Goal: Task Accomplishment & Management: Complete application form

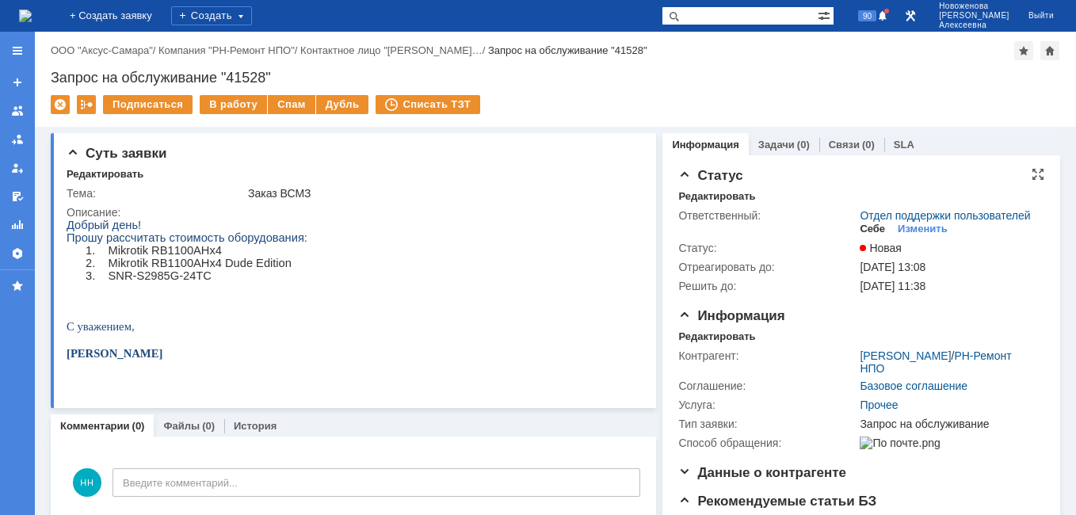
click at [860, 235] on div "Себе" at bounding box center [872, 229] width 25 height 13
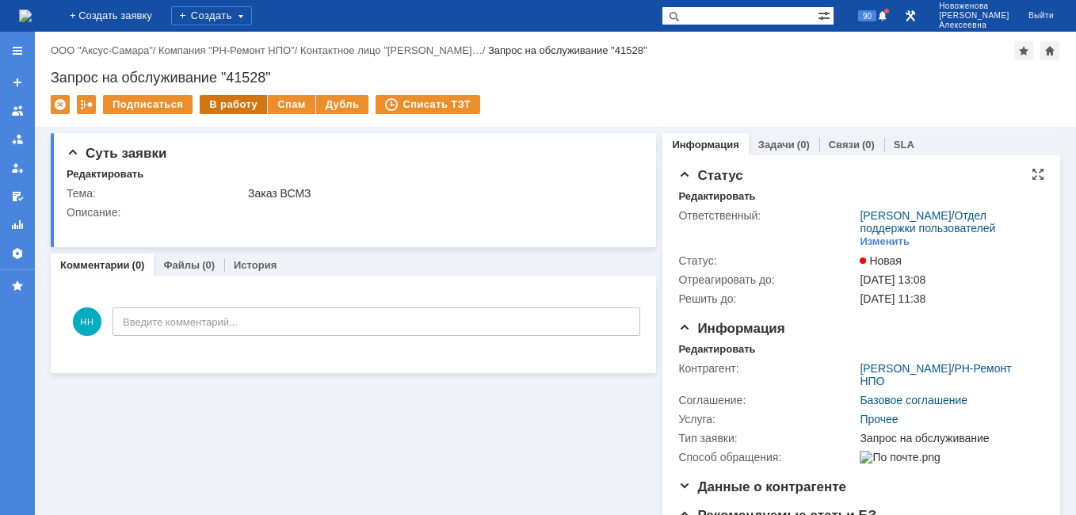
click at [222, 101] on div "В работу" at bounding box center [233, 104] width 67 height 19
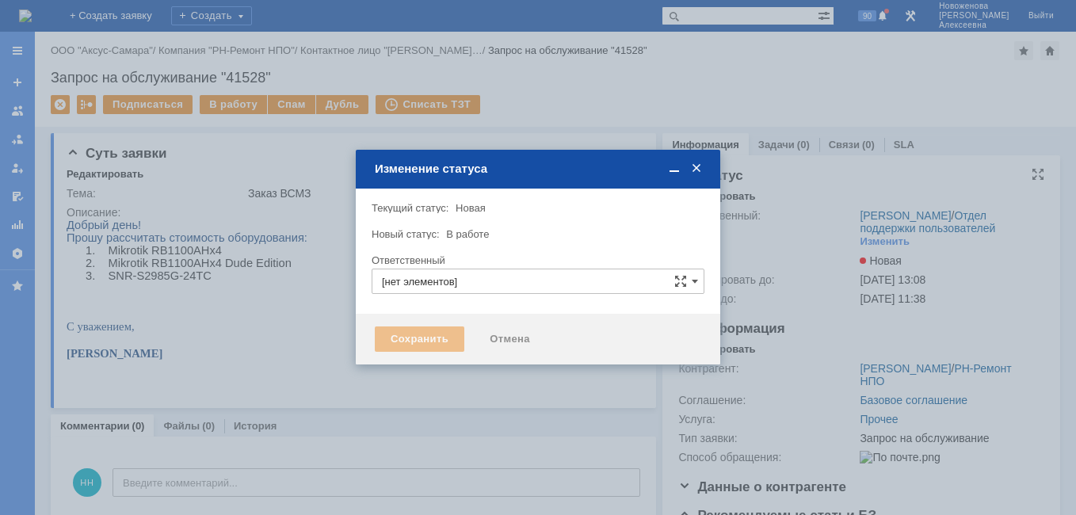
type input "[PERSON_NAME]"
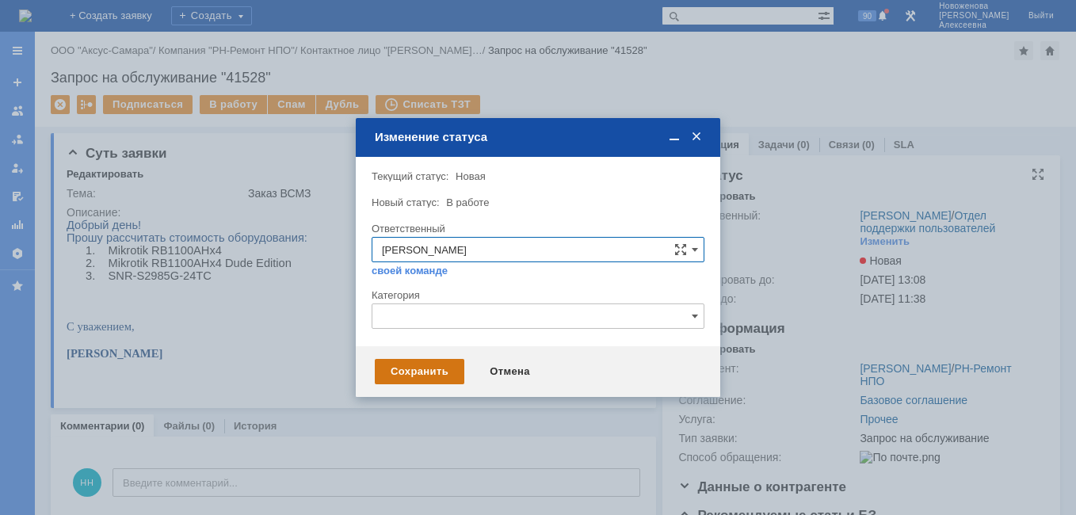
click at [437, 365] on div "Сохранить" at bounding box center [420, 371] width 90 height 25
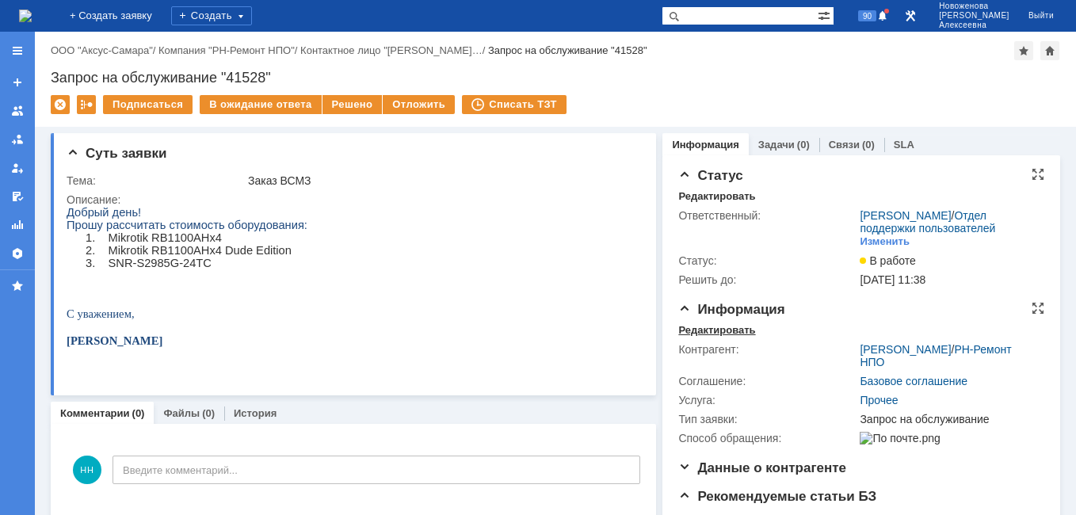
click at [693, 337] on div "Редактировать" at bounding box center [716, 330] width 77 height 13
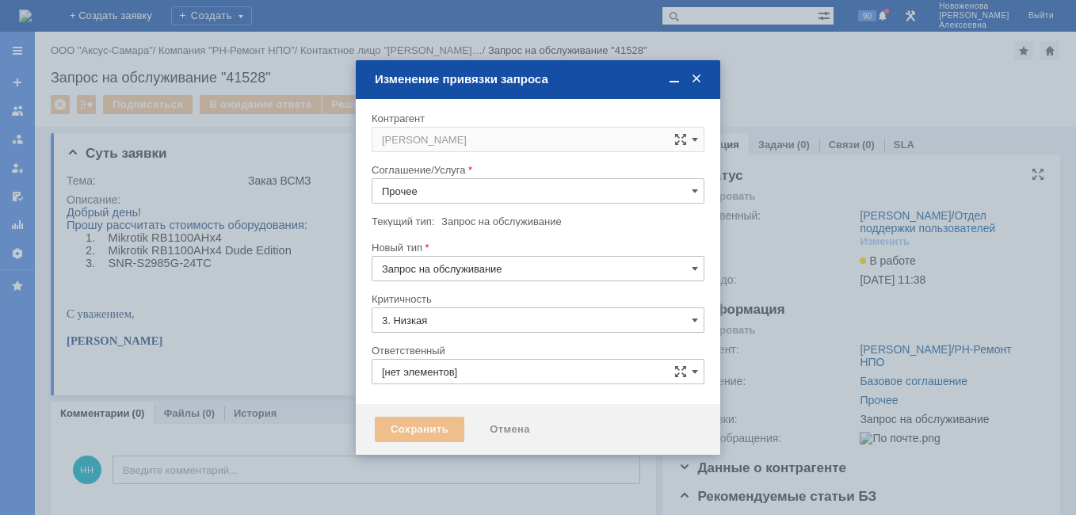
type input "[PERSON_NAME]"
type input "[не указано]"
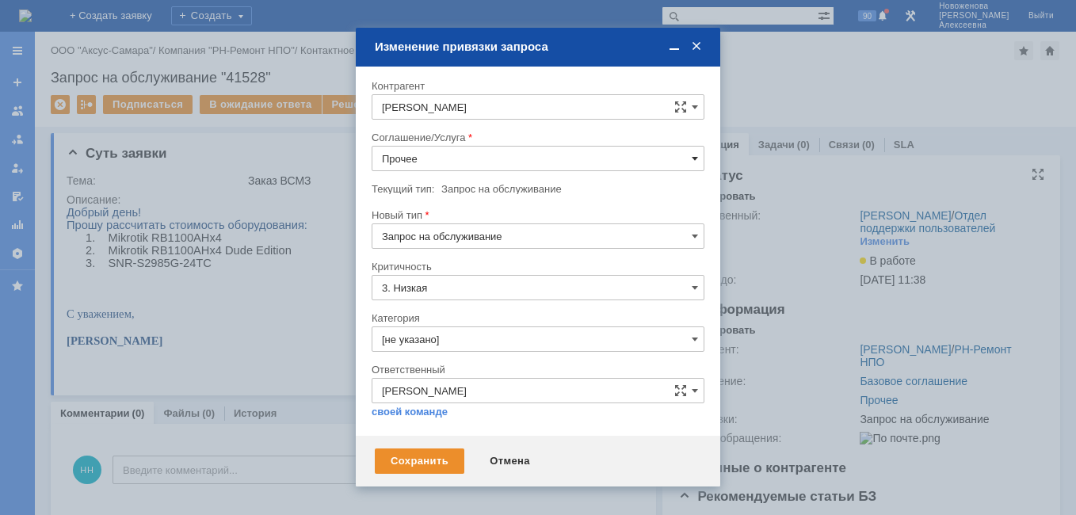
click at [697, 158] on span at bounding box center [695, 158] width 6 height 13
click at [489, 321] on span "Проектная деятельность" at bounding box center [538, 318] width 312 height 13
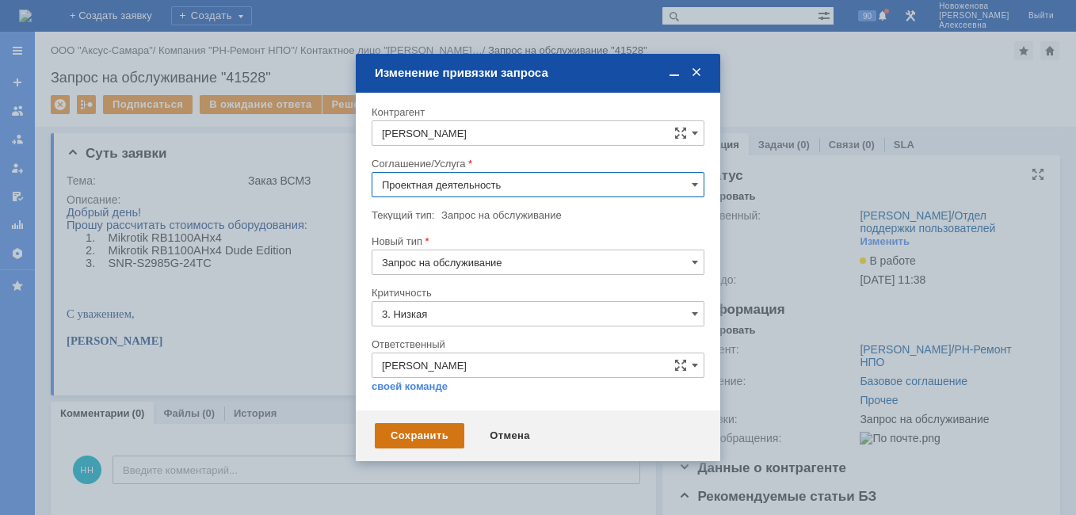
type input "Проектная деятельность"
click at [436, 432] on div "Сохранить" at bounding box center [420, 435] width 90 height 25
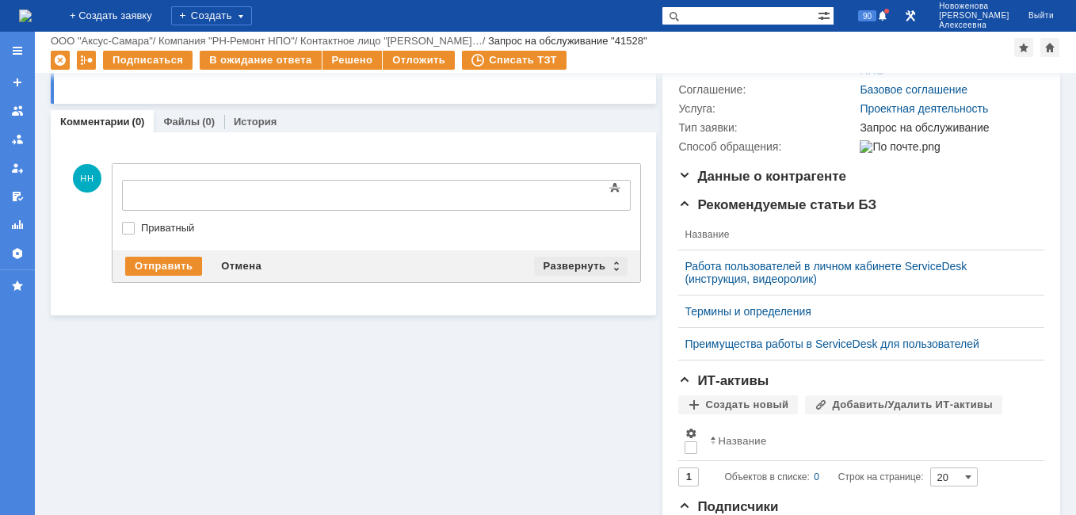
click at [608, 258] on div "Развернуть" at bounding box center [581, 266] width 94 height 19
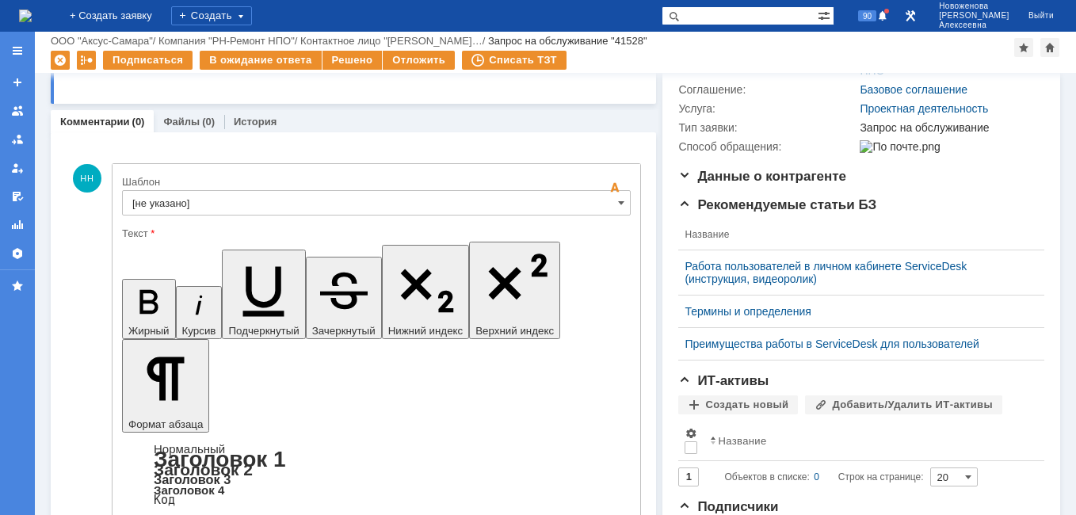
click at [596, 197] on input "[не указано]" at bounding box center [376, 202] width 509 height 25
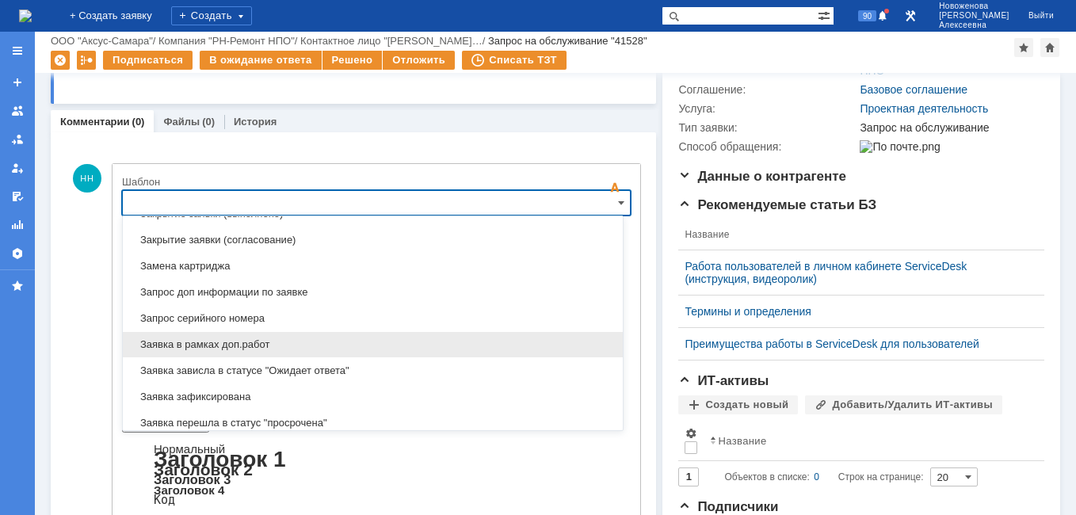
scroll to position [782, 0]
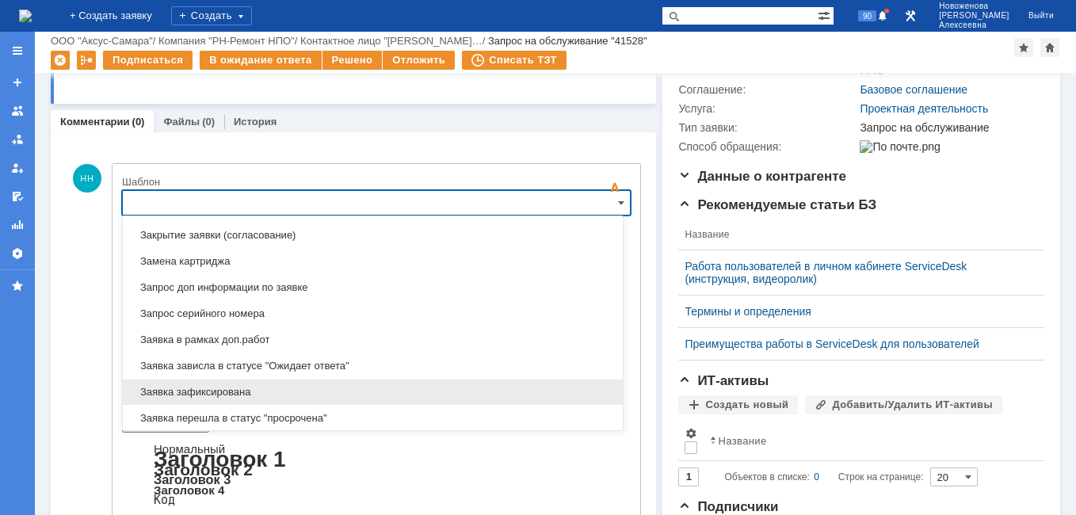
click at [208, 393] on span "Заявка зафиксирована" at bounding box center [372, 392] width 481 height 13
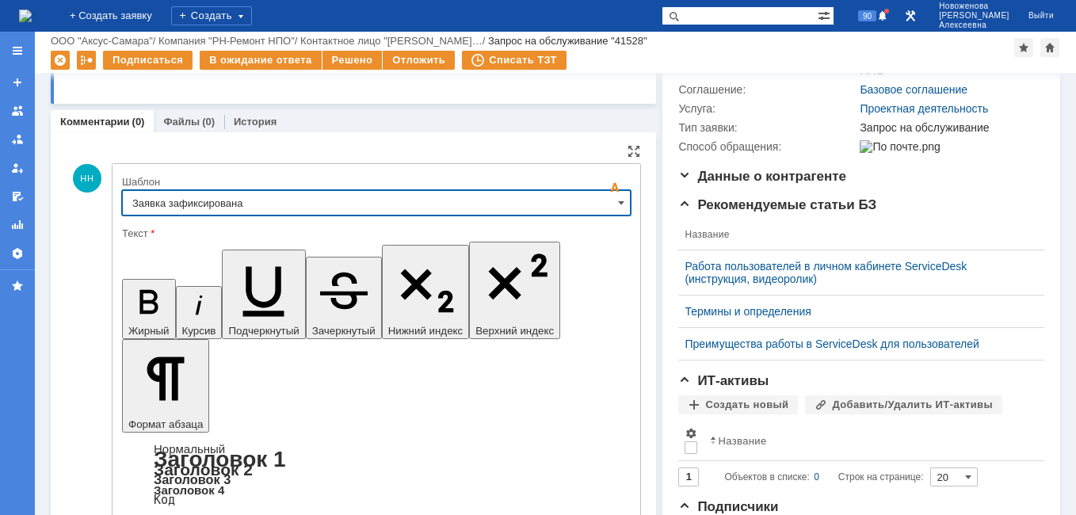
type input "Заявка зафиксирована"
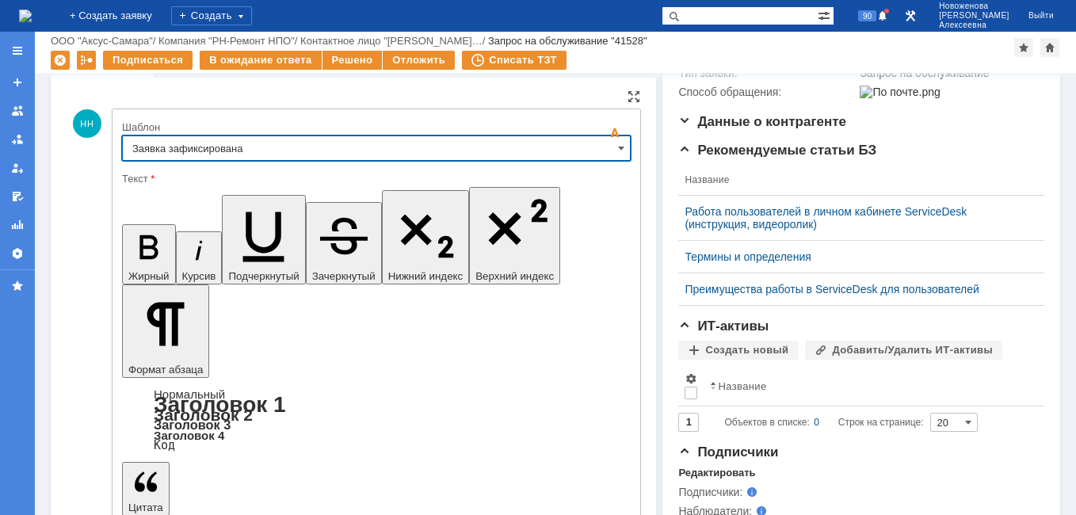
scroll to position [340, 0]
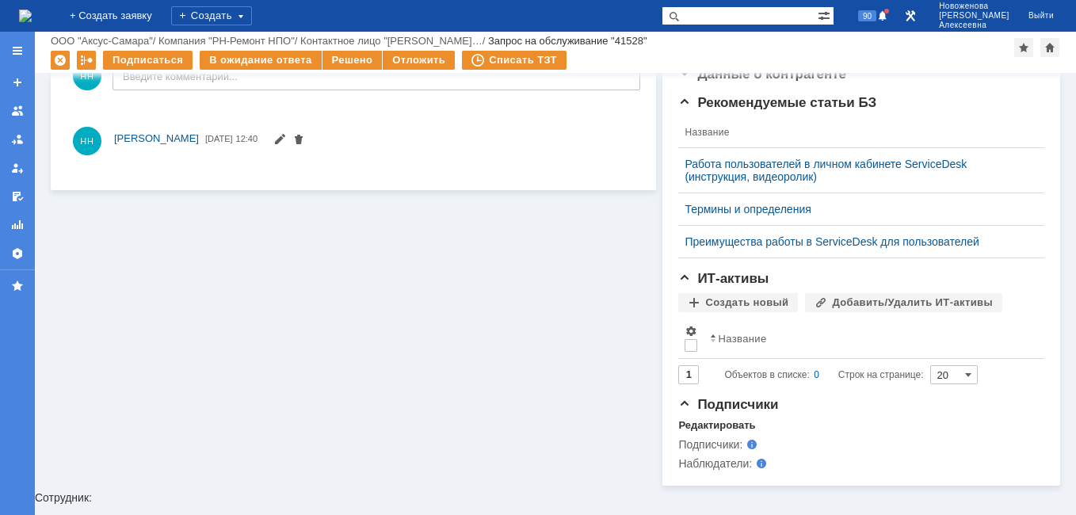
scroll to position [0, 0]
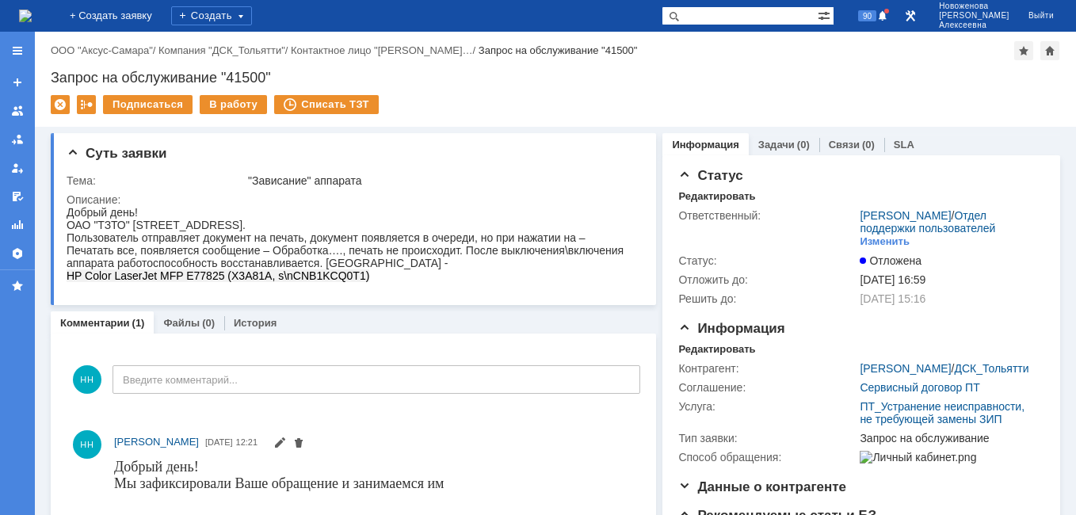
click at [25, 17] on img at bounding box center [25, 16] width 13 height 13
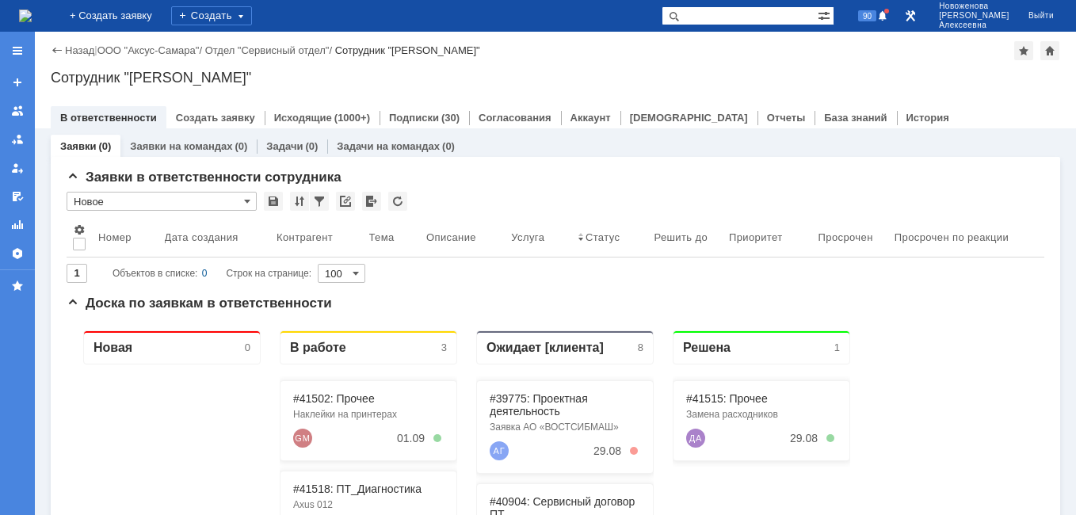
scroll to position [158, 0]
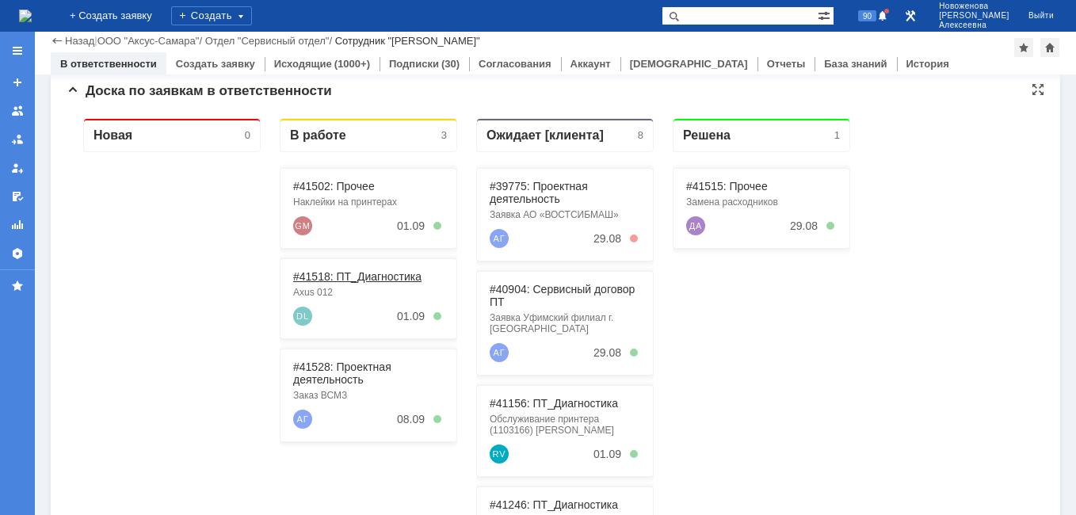
click at [329, 275] on link "#41518: ПТ_Диагностика" at bounding box center [357, 276] width 128 height 13
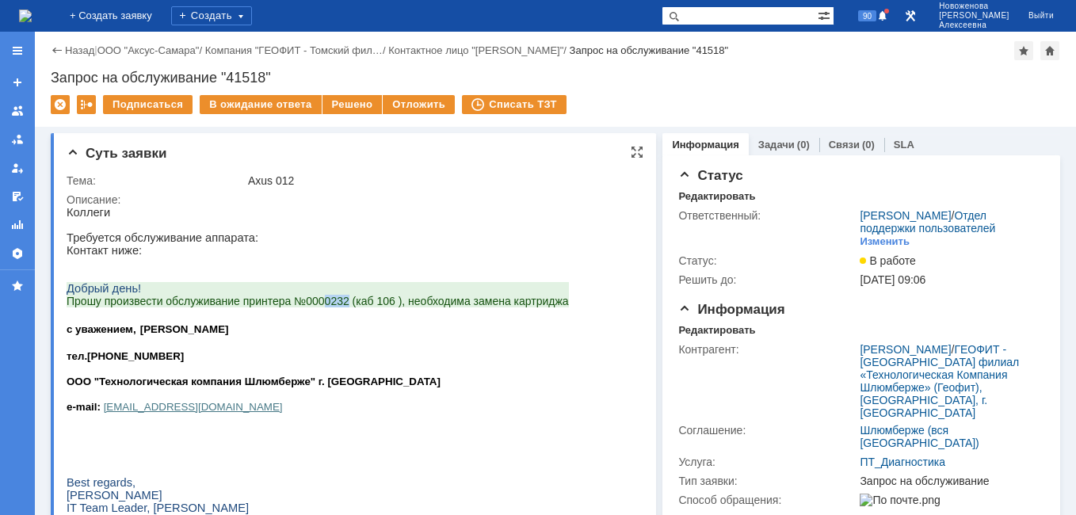
drag, startPoint x: 346, startPoint y: 303, endPoint x: 323, endPoint y: 303, distance: 23.0
click at [323, 303] on span "Прошу произвести обслуживание принтера №0000232 (каб 106 ), необходима замена к…" at bounding box center [318, 301] width 502 height 13
drag, startPoint x: 323, startPoint y: 303, endPoint x: 338, endPoint y: 305, distance: 15.1
copy span "0232"
click at [255, 426] on div "Коллеги Требуется обслуживание аппарата: Контакт ниже: Добрый день! Прошу произ…" at bounding box center [318, 404] width 502 height 397
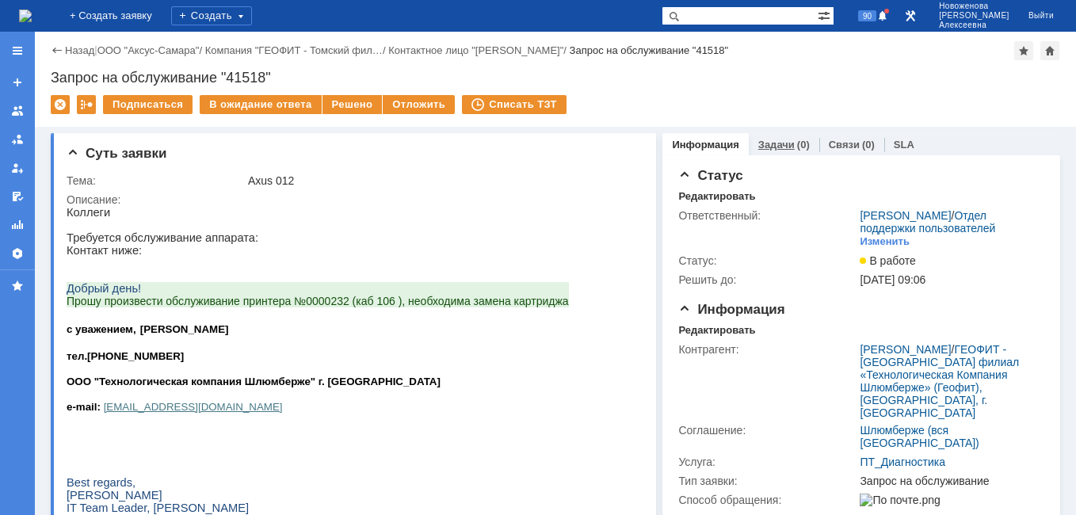
click at [765, 147] on link "Задачи" at bounding box center [776, 145] width 36 height 12
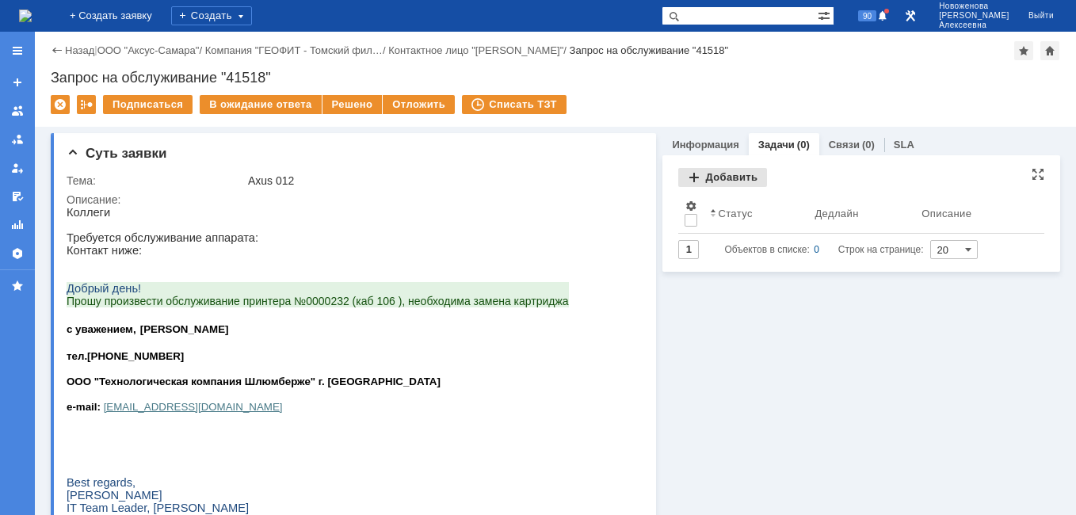
click at [712, 179] on div "Добавить" at bounding box center [722, 177] width 89 height 19
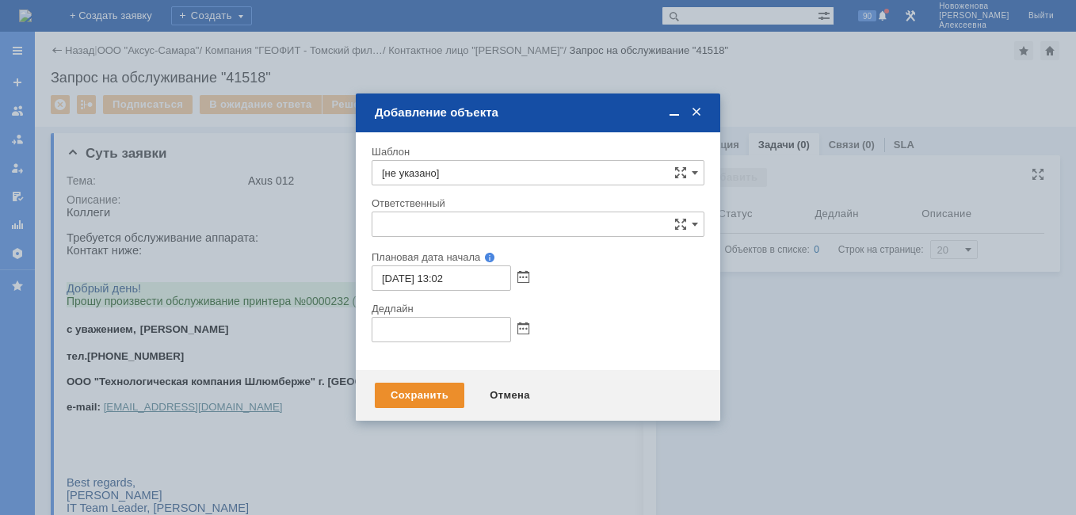
type input "[не указано]"
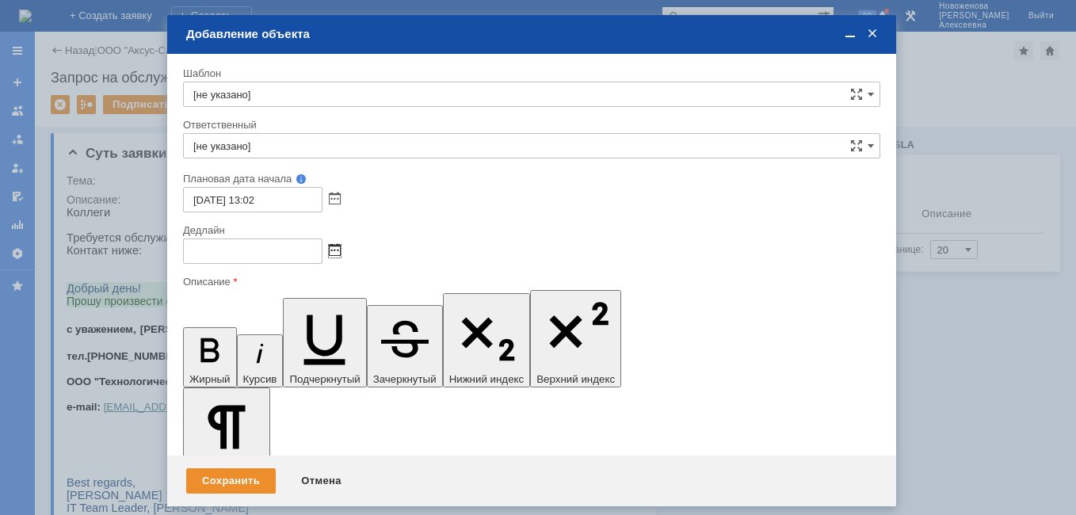
click at [334, 258] on span at bounding box center [335, 251] width 12 height 13
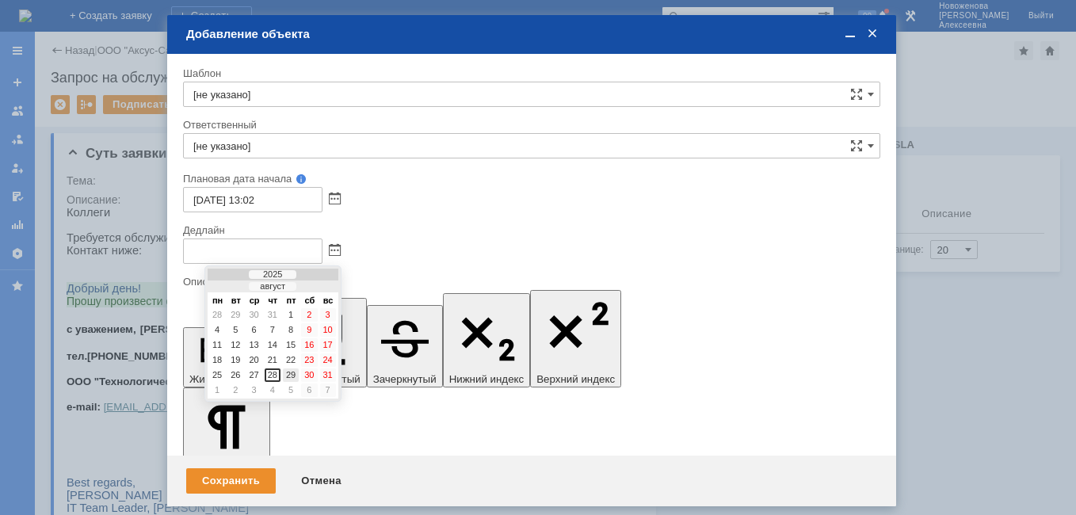
click at [297, 376] on div "29" at bounding box center [291, 374] width 16 height 13
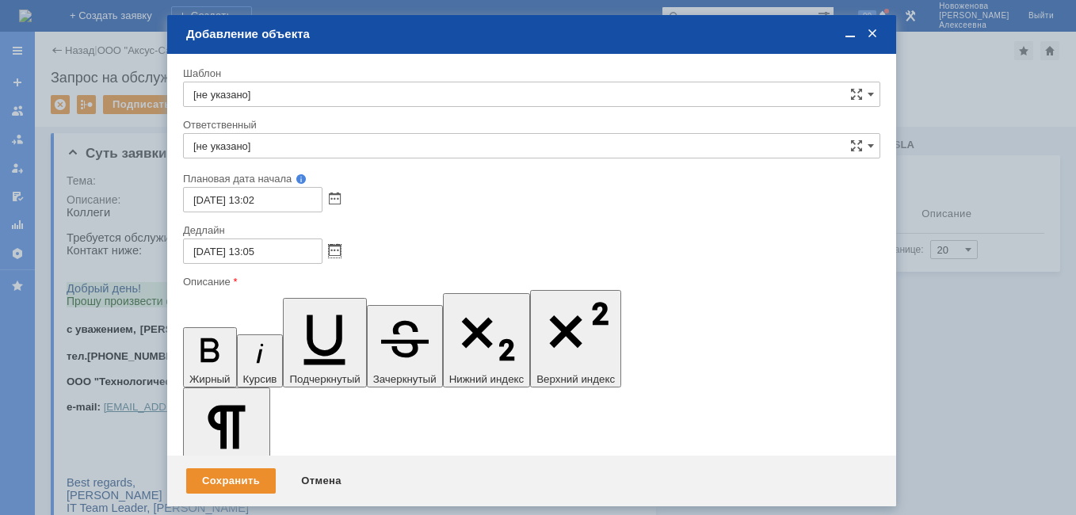
click at [258, 249] on input "29.08.2025 13:05" at bounding box center [252, 251] width 139 height 25
click at [292, 255] on input "29.08.2025 16:05" at bounding box center [252, 251] width 139 height 25
type input "[DATE] 16:00"
click at [242, 137] on input "[не указано]" at bounding box center [531, 145] width 697 height 25
click at [261, 259] on span "Лаптев Дмитрий" at bounding box center [531, 261] width 677 height 13
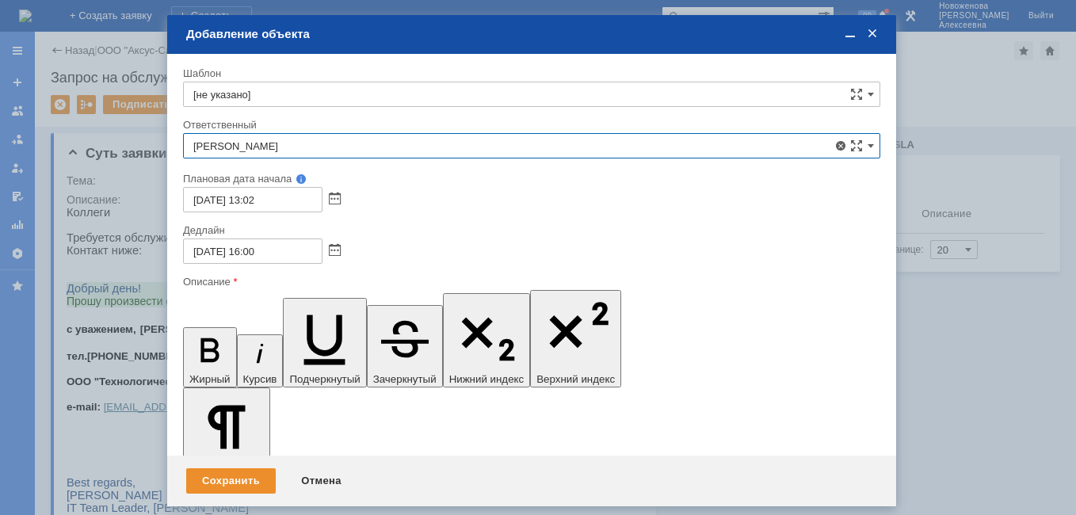
type input "Лаптев Дмитрий"
click at [848, 39] on span at bounding box center [850, 34] width 16 height 14
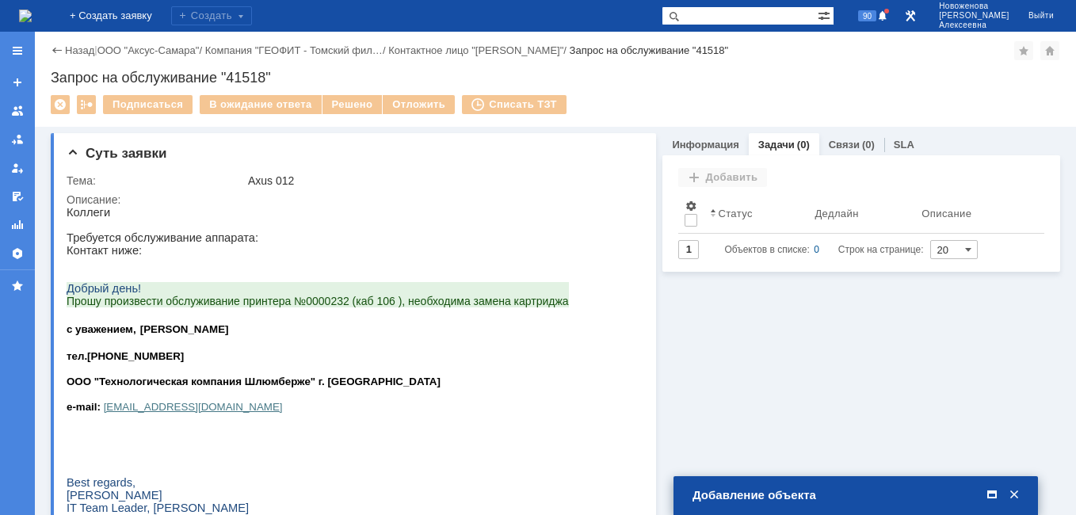
click at [987, 502] on span at bounding box center [992, 495] width 16 height 14
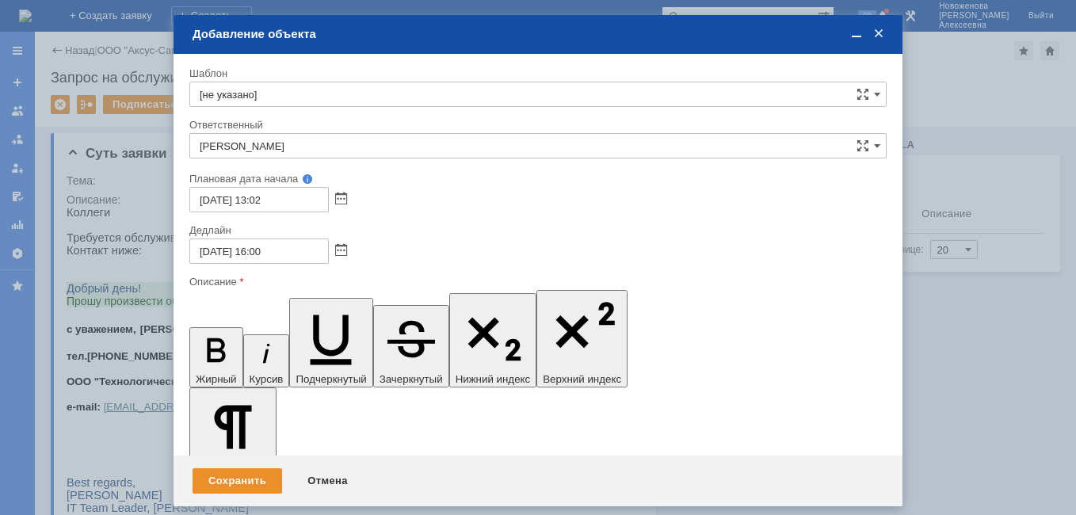
click at [858, 33] on span at bounding box center [857, 34] width 16 height 14
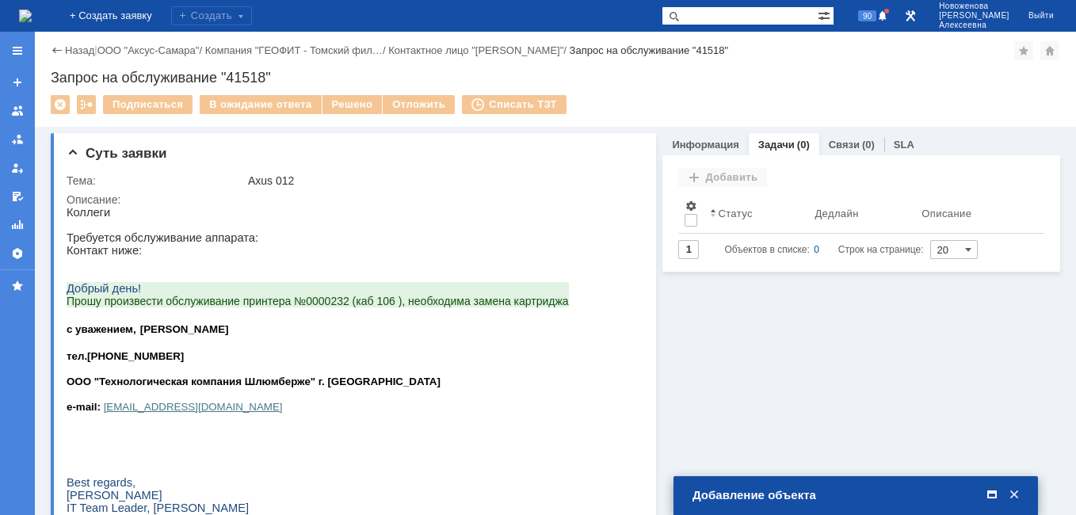
click at [986, 498] on span at bounding box center [992, 495] width 16 height 14
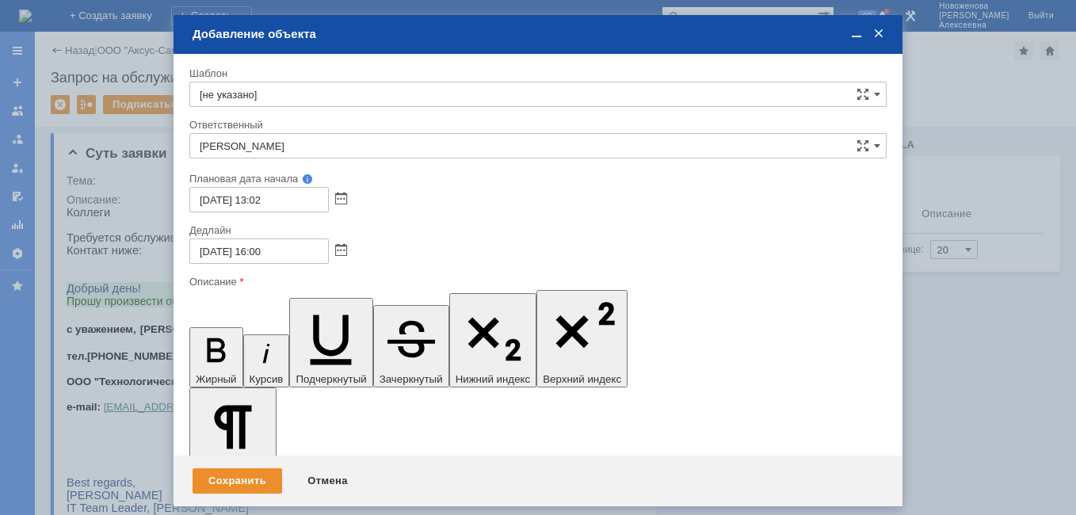
drag, startPoint x: 261, startPoint y: 4537, endPoint x: 208, endPoint y: 4529, distance: 54.5
drag, startPoint x: 204, startPoint y: 300, endPoint x: 101, endPoint y: 48, distance: 271.9
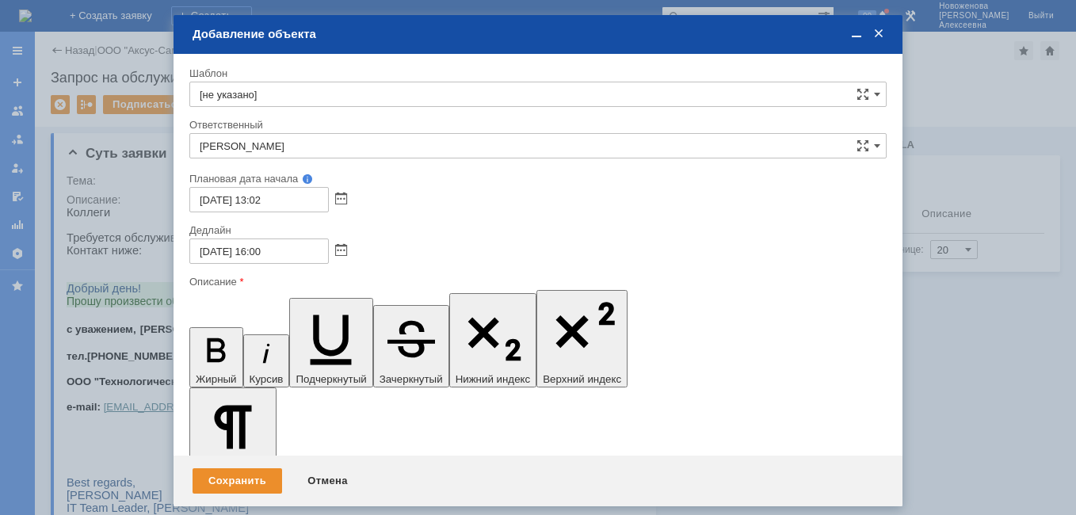
click at [204, 330] on icon "button" at bounding box center [216, 350] width 41 height 41
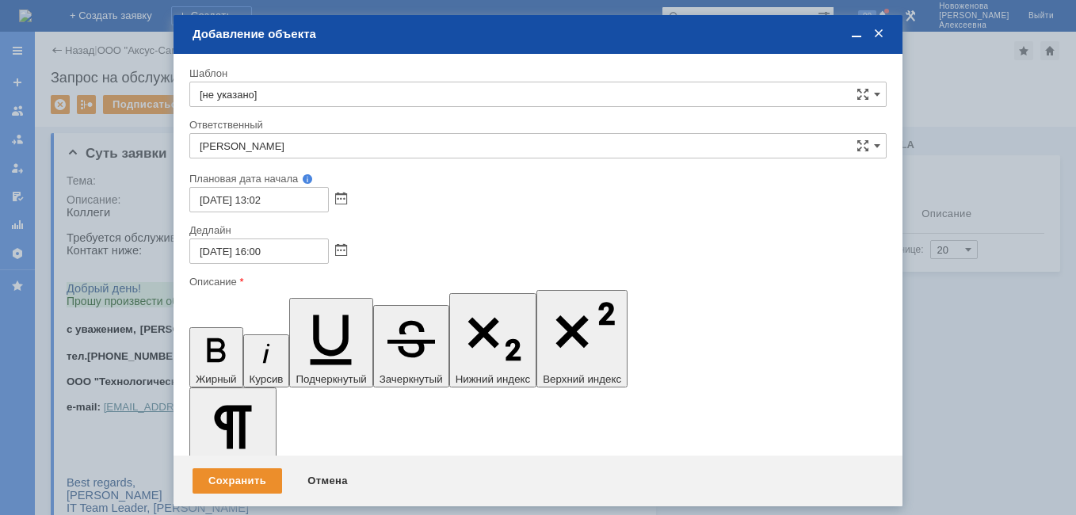
scroll to position [59, 6]
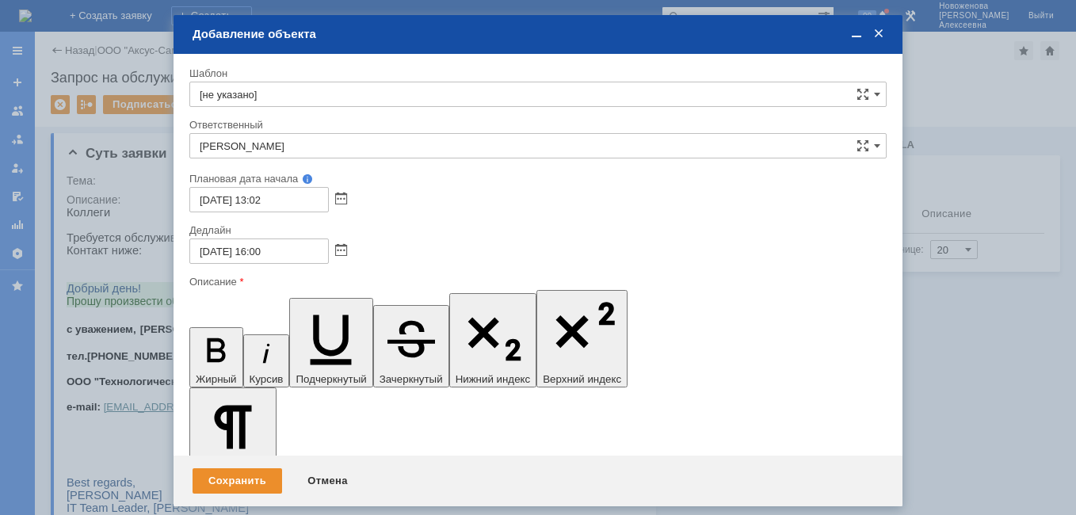
drag, startPoint x: 359, startPoint y: 4546, endPoint x: 199, endPoint y: 4542, distance: 160.1
click at [207, 338] on icon "button" at bounding box center [216, 350] width 18 height 24
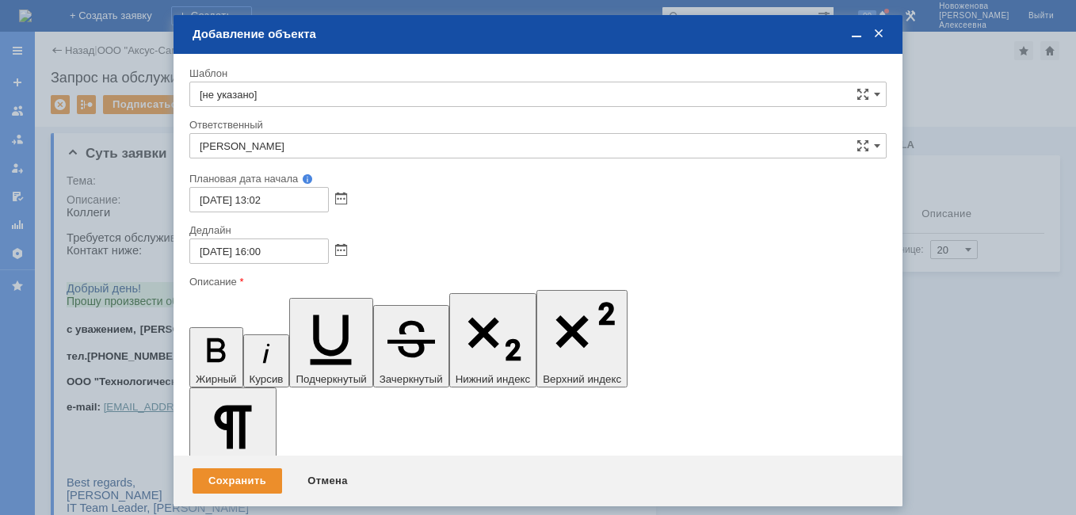
drag, startPoint x: 276, startPoint y: 4583, endPoint x: 389, endPoint y: 4906, distance: 341.8
click at [296, 301] on icon "button" at bounding box center [331, 335] width 71 height 71
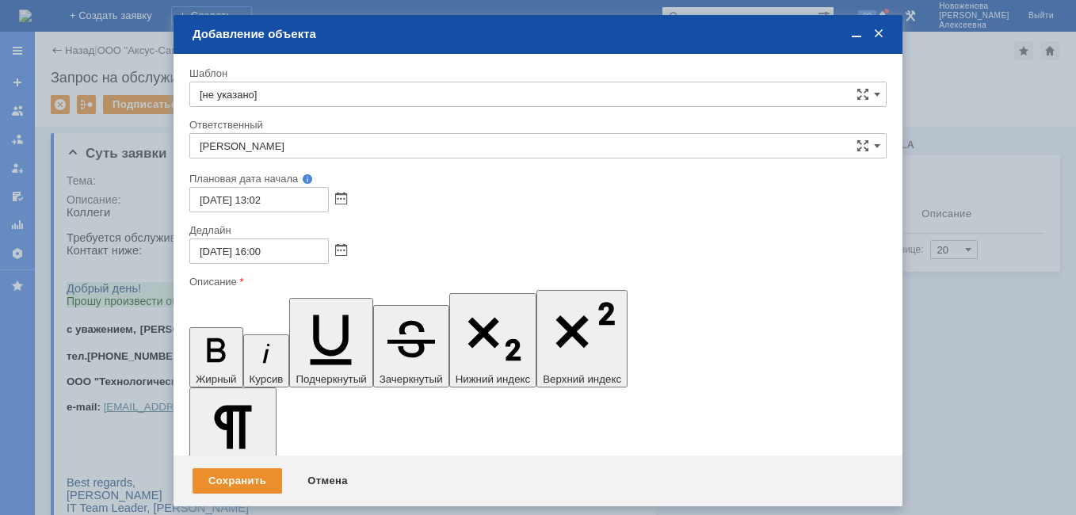
click at [204, 330] on icon "button" at bounding box center [216, 350] width 41 height 41
click at [857, 32] on span at bounding box center [857, 34] width 16 height 14
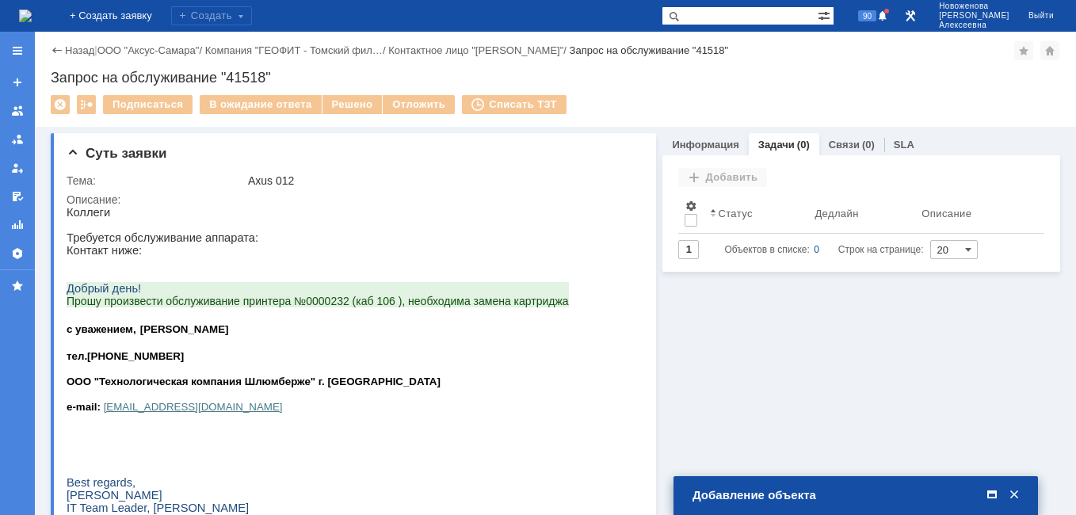
click at [991, 489] on span at bounding box center [992, 495] width 16 height 14
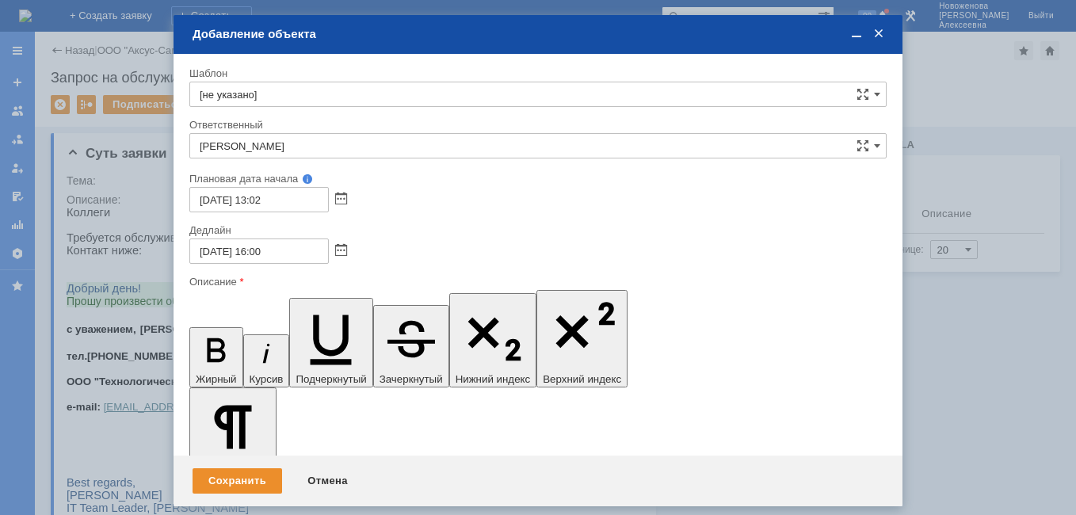
drag, startPoint x: 514, startPoint y: 4615, endPoint x: 194, endPoint y: 4636, distance: 320.9
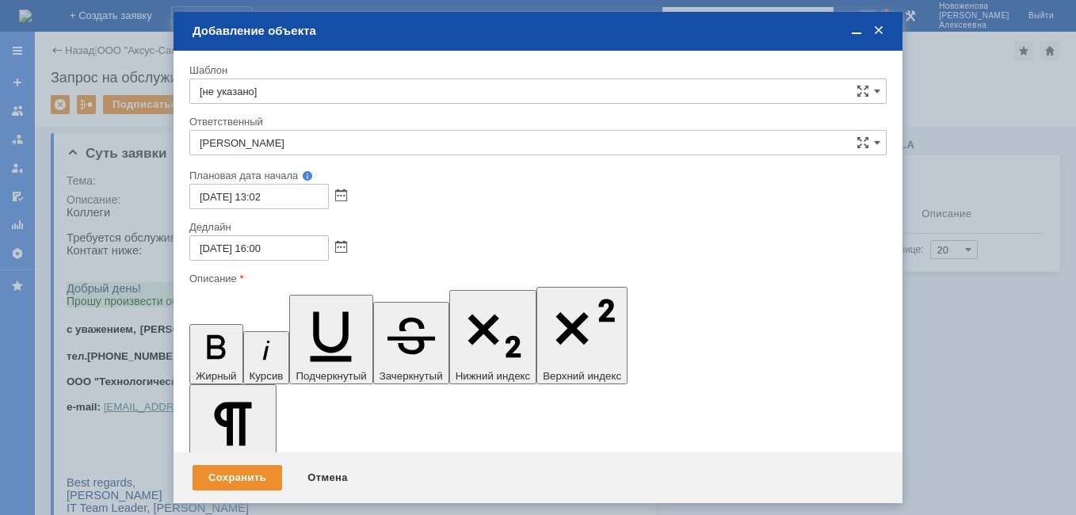
scroll to position [27, 8]
drag, startPoint x: 494, startPoint y: 4613, endPoint x: 149, endPoint y: 4618, distance: 345.5
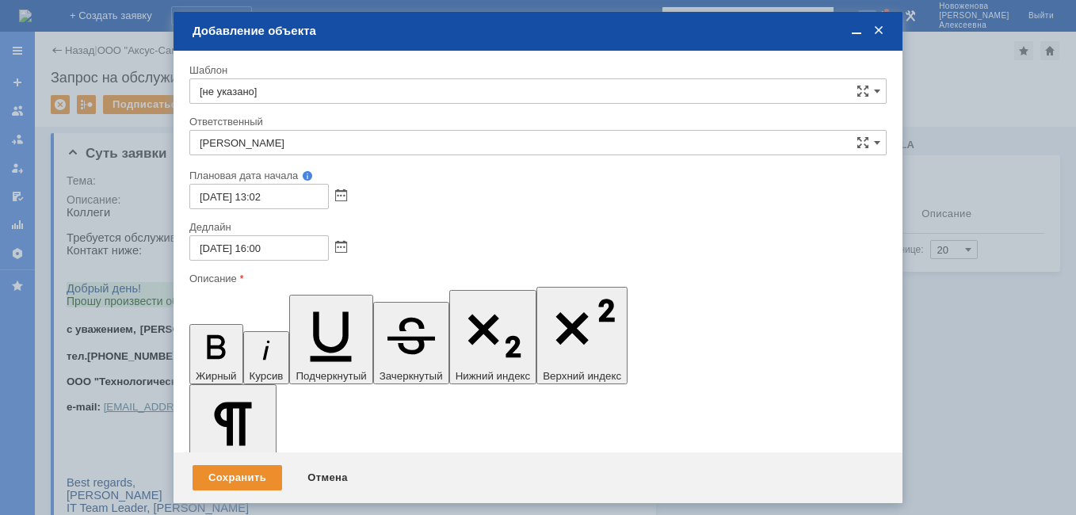
click at [235, 476] on div "Сохранить" at bounding box center [238, 477] width 90 height 25
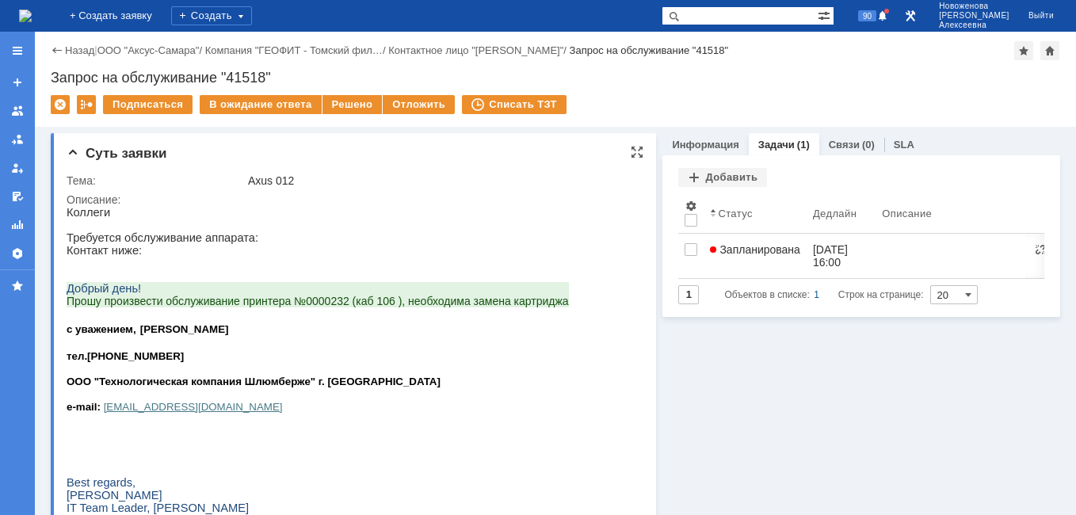
scroll to position [0, 0]
click at [29, 18] on img at bounding box center [25, 16] width 13 height 13
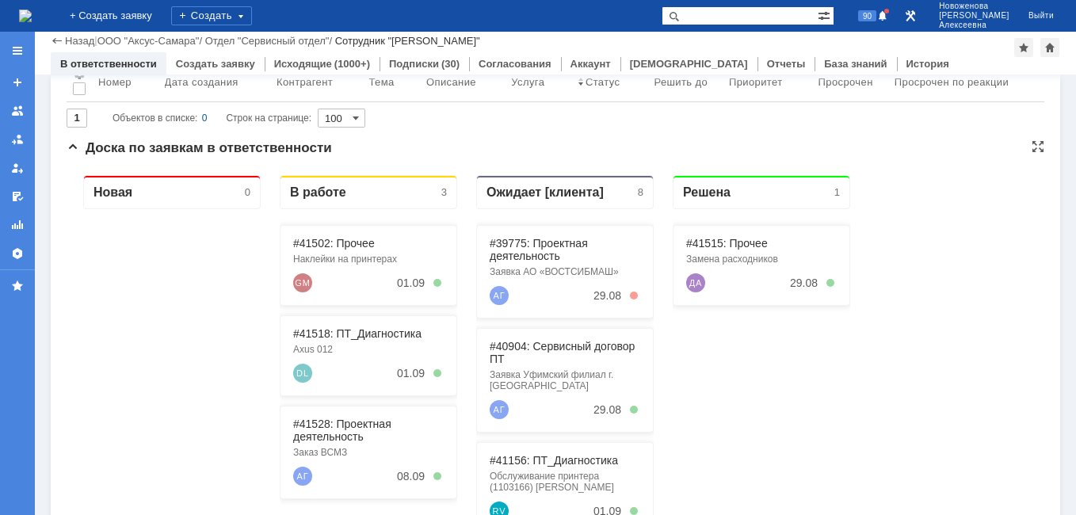
scroll to position [158, 0]
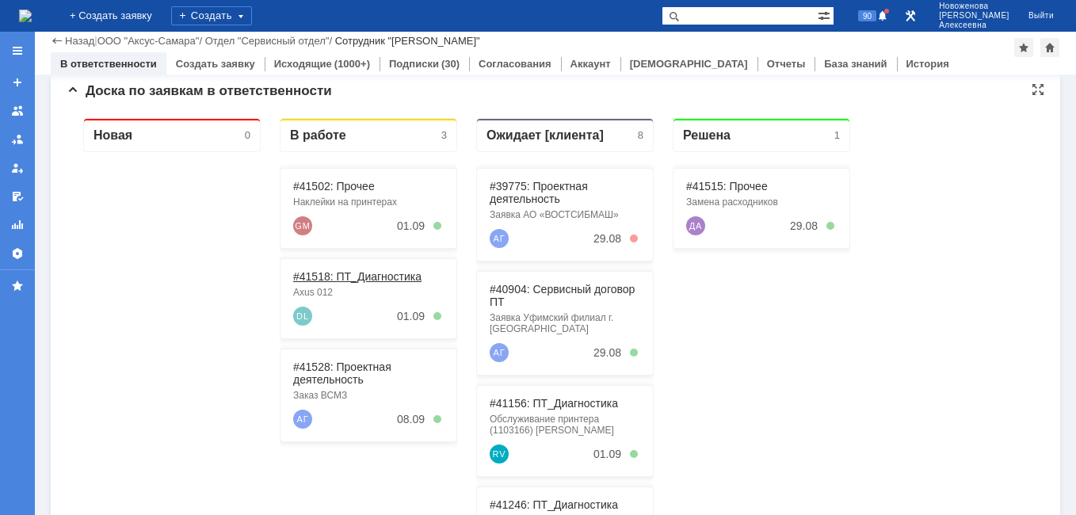
click at [341, 280] on link "#41518: ПТ_Диагностика" at bounding box center [357, 276] width 128 height 13
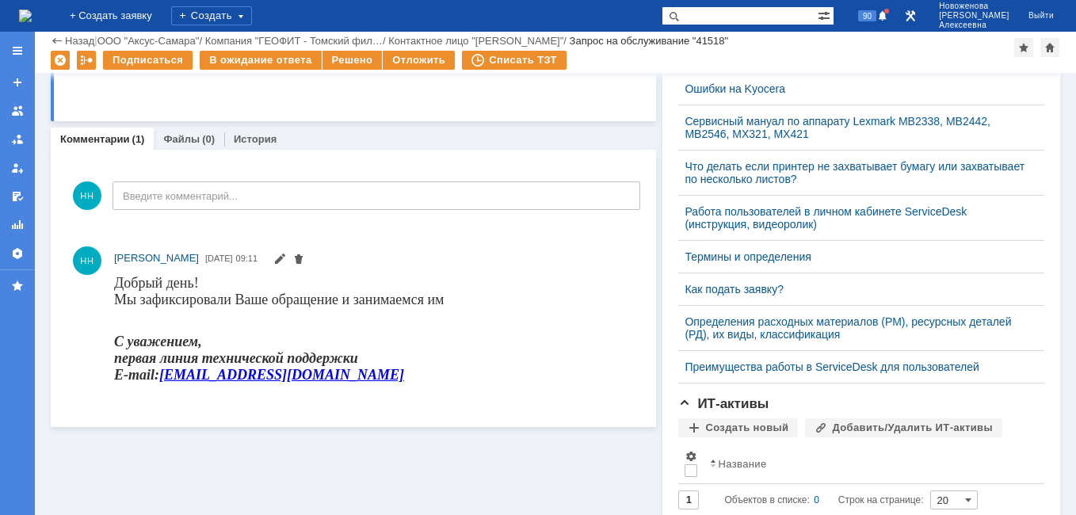
scroll to position [158, 0]
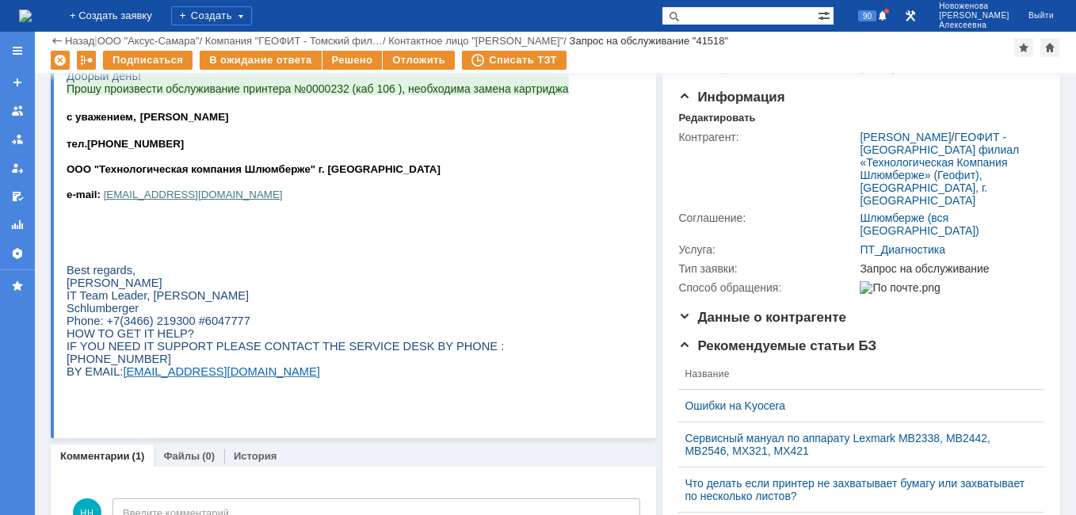
click at [32, 10] on img at bounding box center [25, 16] width 13 height 13
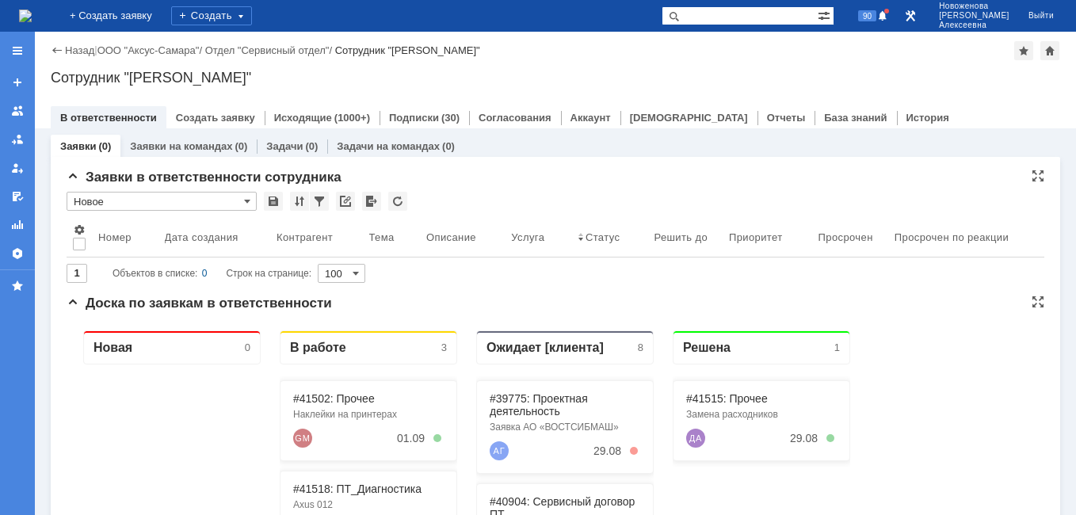
scroll to position [79, 0]
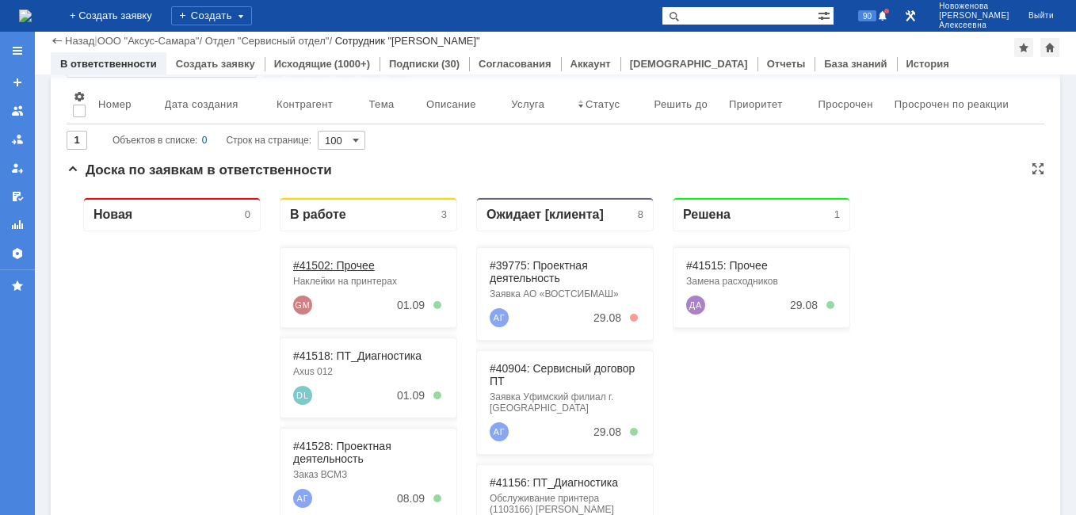
click at [333, 261] on link "#41502: Прочее" at bounding box center [334, 265] width 82 height 13
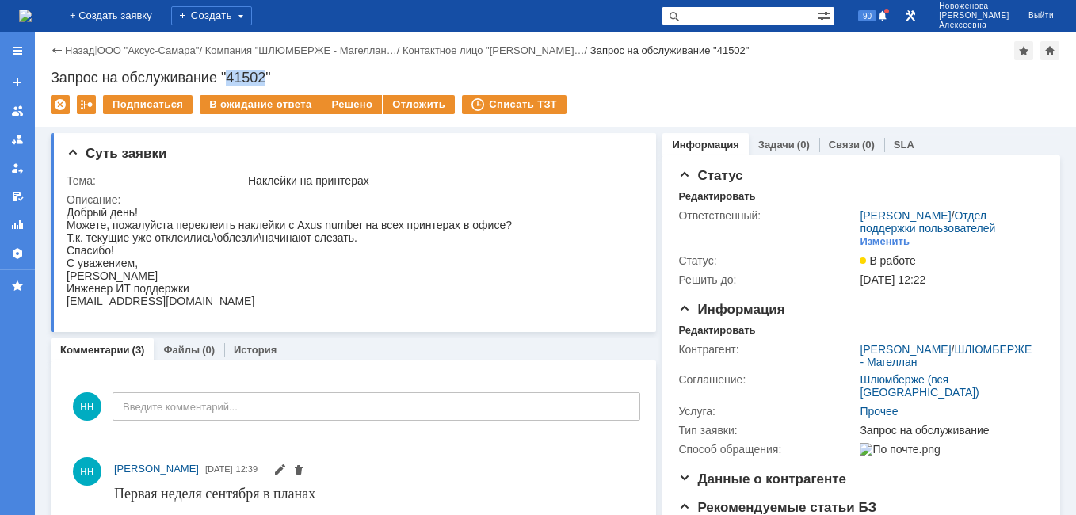
drag, startPoint x: 269, startPoint y: 74, endPoint x: 229, endPoint y: 73, distance: 39.6
click at [229, 73] on div "Запрос на обслуживание "41502"" at bounding box center [556, 78] width 1010 height 16
copy div "41502"
click at [342, 99] on div "Решено" at bounding box center [353, 104] width 60 height 19
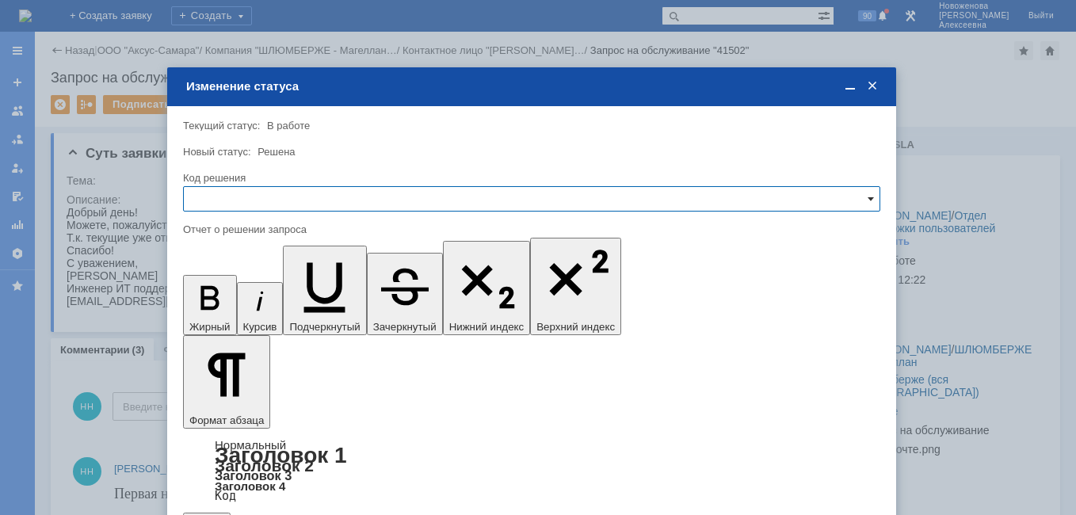
click at [870, 203] on span at bounding box center [871, 199] width 6 height 13
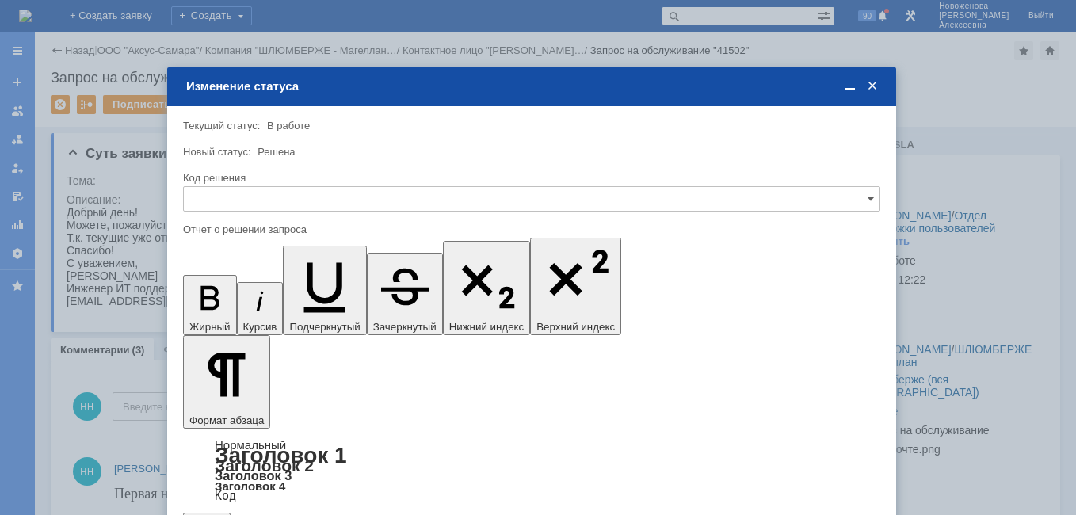
click at [235, 306] on span "Решено" at bounding box center [531, 306] width 677 height 13
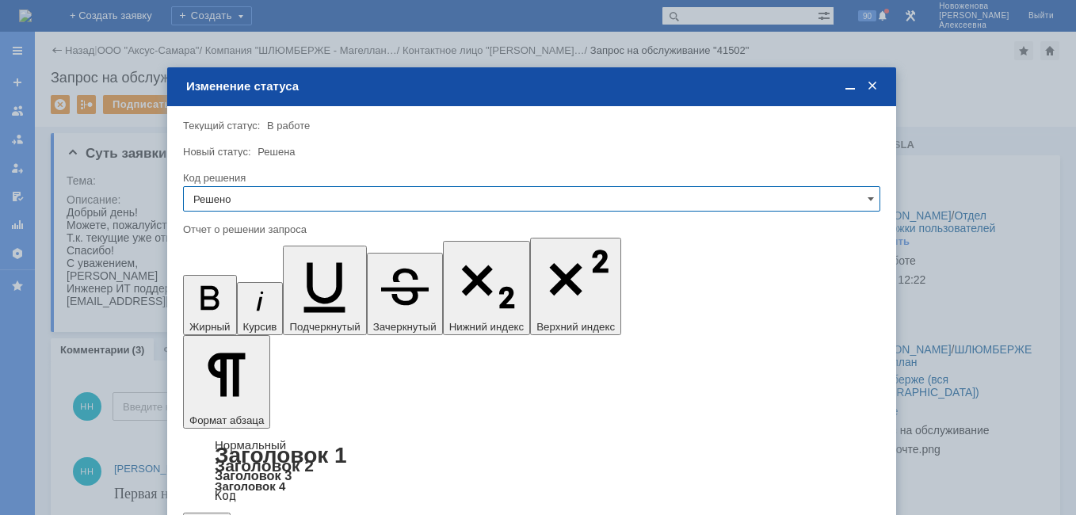
type input "Решено"
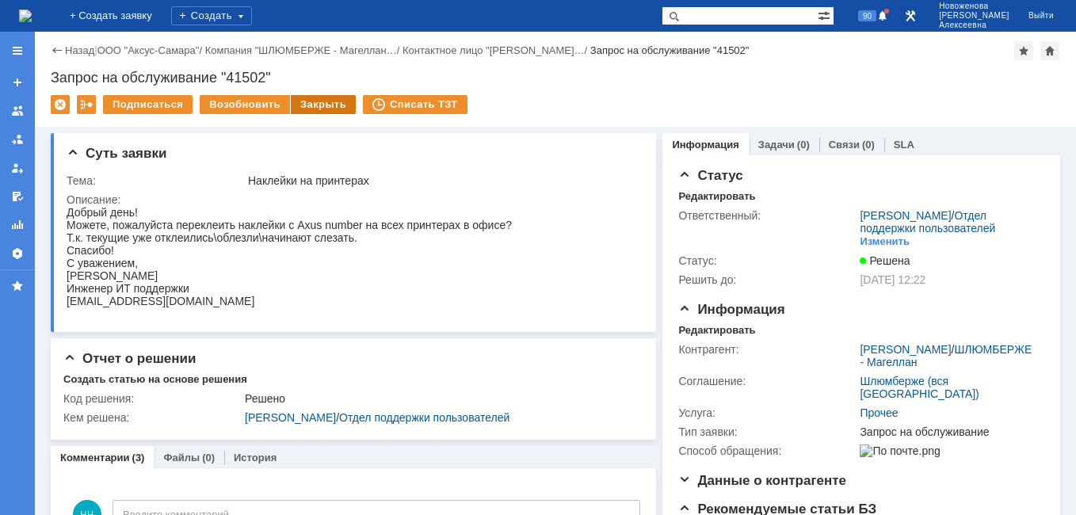
click at [315, 101] on div "Закрыть" at bounding box center [323, 104] width 65 height 19
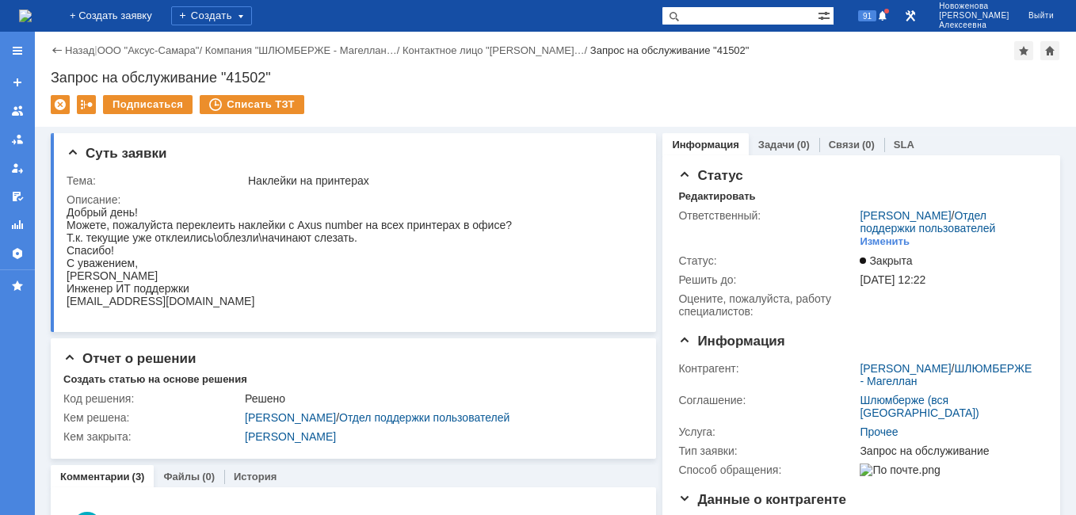
click at [32, 12] on img at bounding box center [25, 16] width 13 height 13
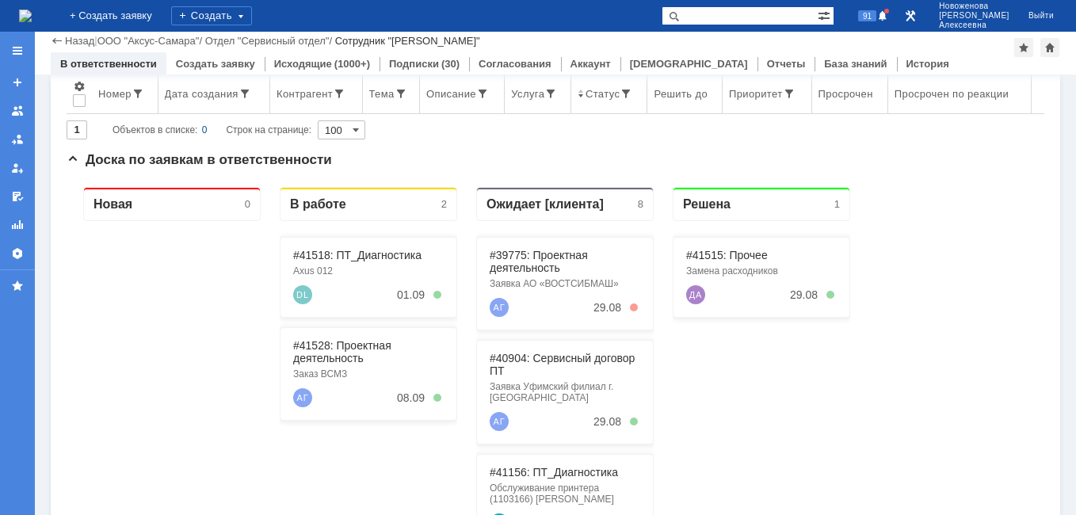
scroll to position [158, 0]
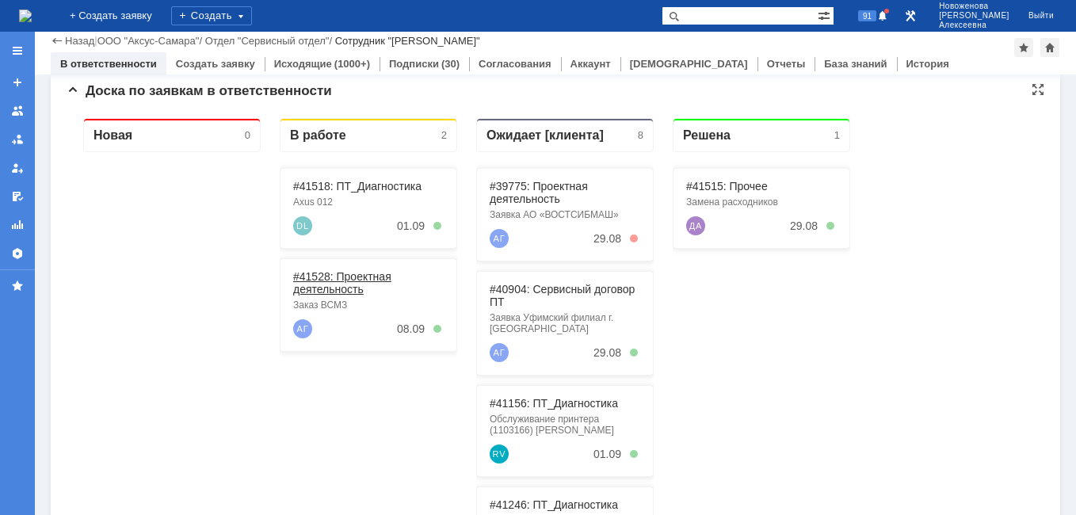
drag, startPoint x: 336, startPoint y: 297, endPoint x: 334, endPoint y: 289, distance: 8.3
click at [335, 296] on div "#41528: Проектная деятельность Заказ ВСМЗ АГ 08.09" at bounding box center [369, 305] width 178 height 94
click at [334, 288] on link "#41528: Проектная деятельность" at bounding box center [342, 282] width 98 height 25
